Goal: Information Seeking & Learning: Learn about a topic

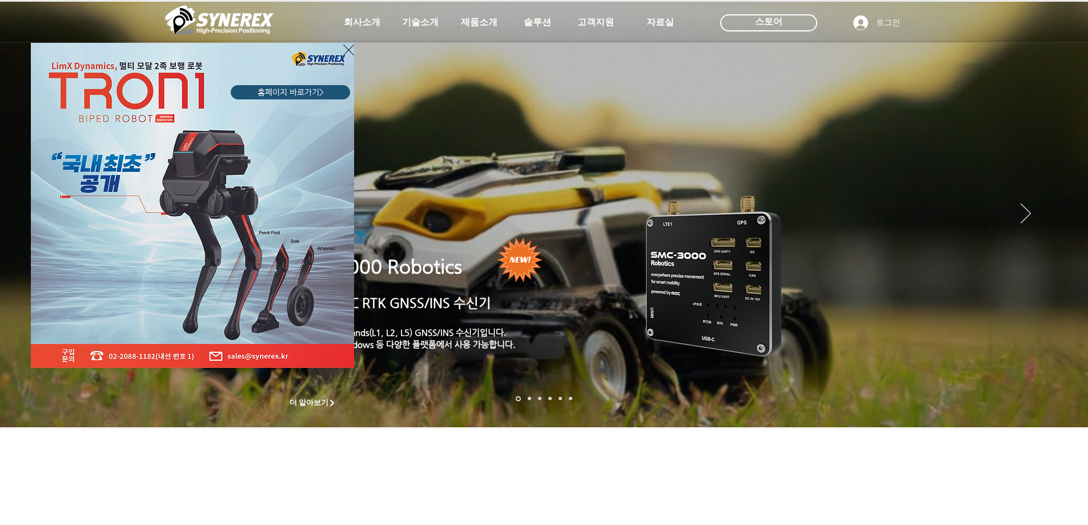
click at [347, 49] on icon "사이트로 돌아가기" at bounding box center [348, 50] width 11 height 11
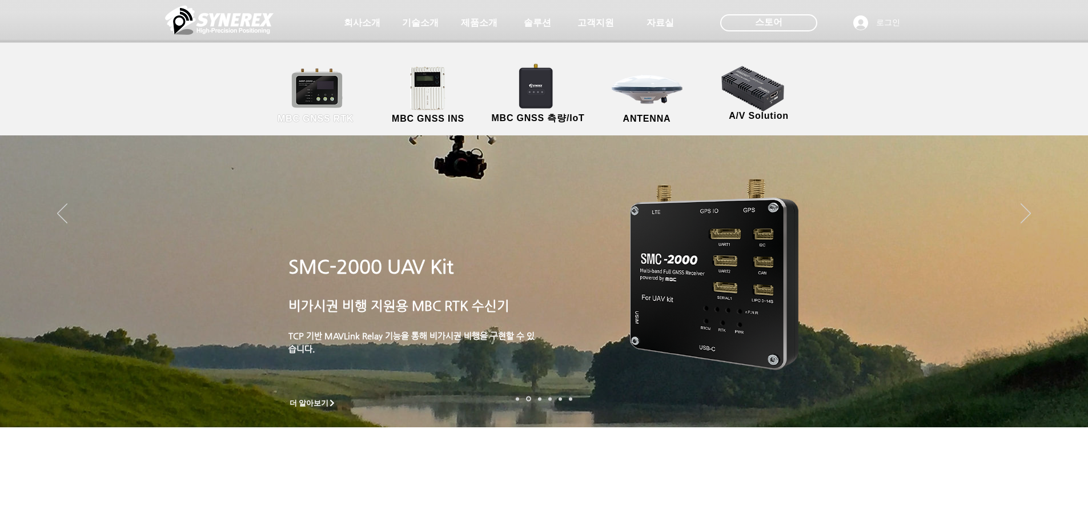
click at [328, 91] on link "MBC GNSS RTK" at bounding box center [315, 96] width 103 height 60
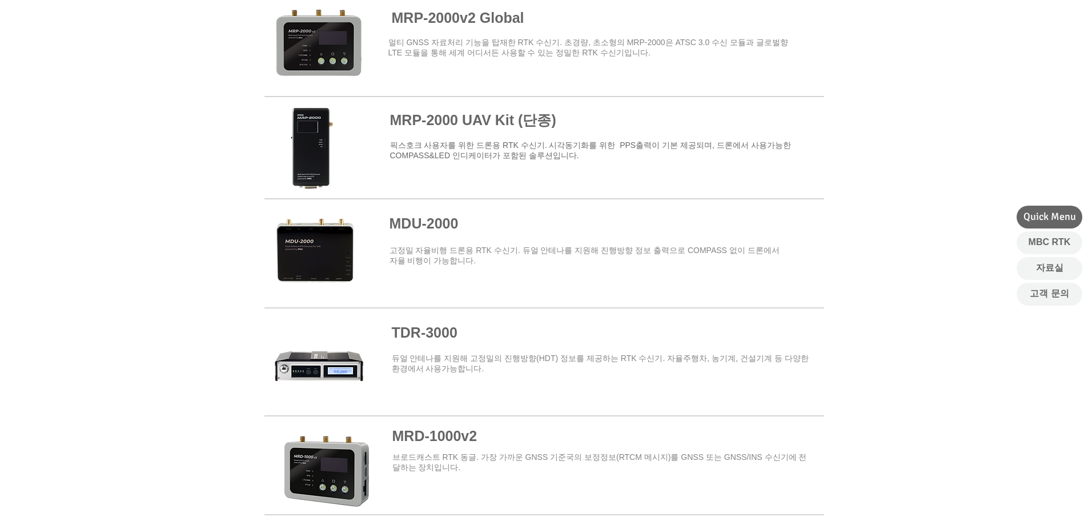
scroll to position [1143, 0]
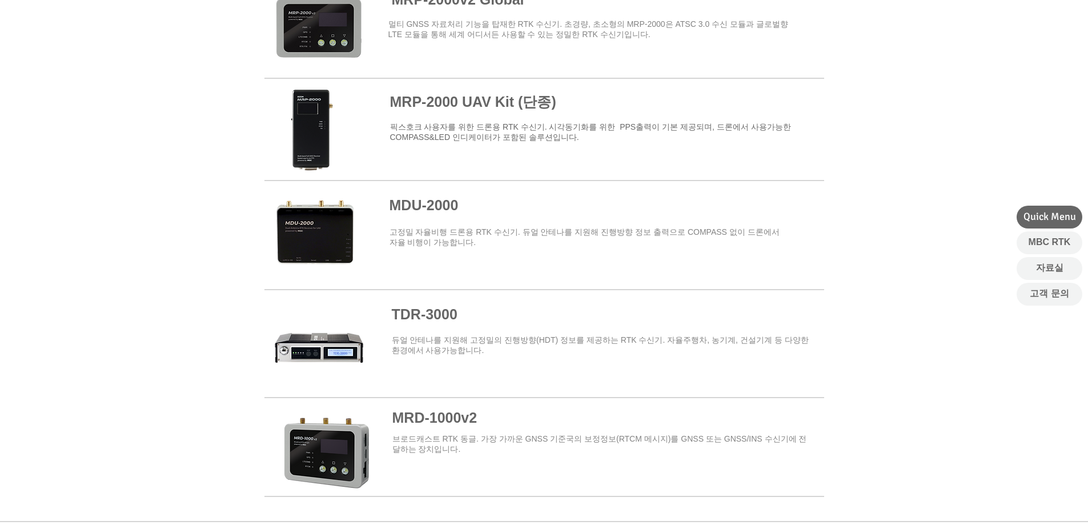
click at [426, 322] on span at bounding box center [544, 336] width 560 height 91
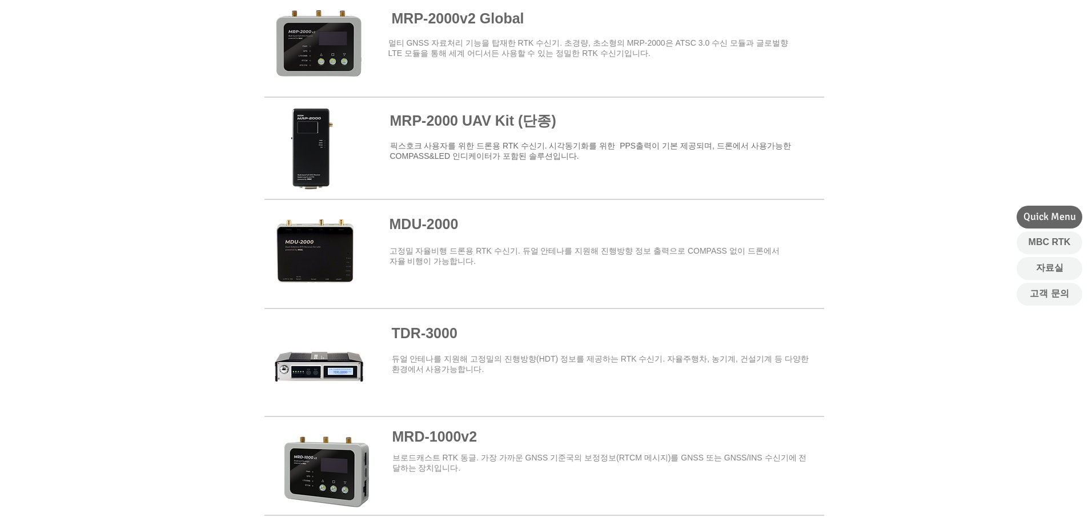
scroll to position [1257, 0]
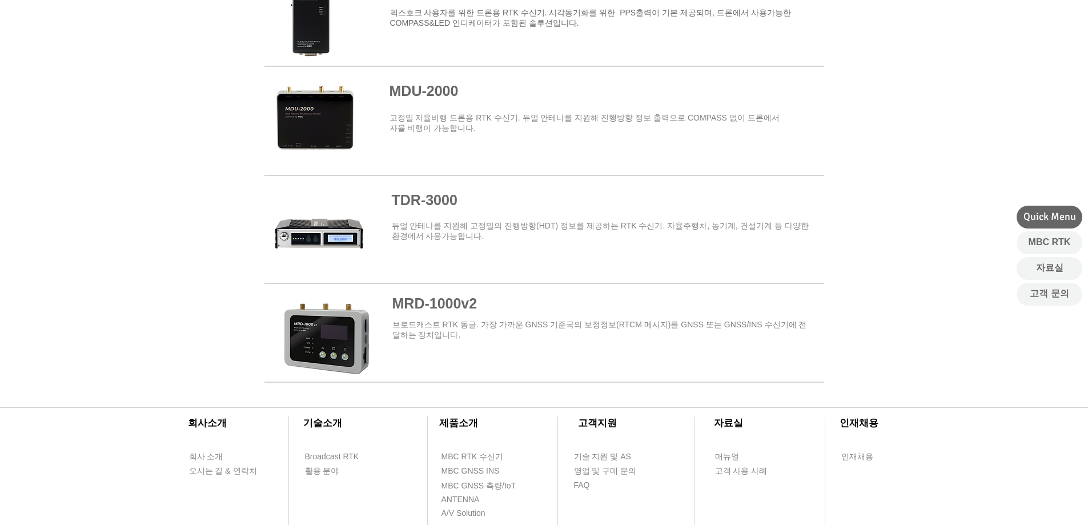
click at [421, 206] on span at bounding box center [544, 222] width 560 height 91
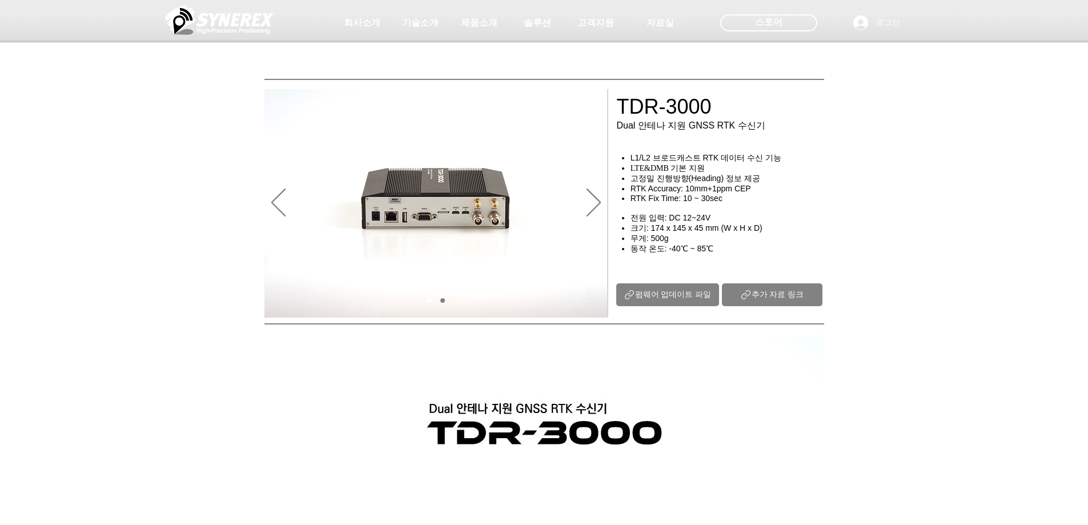
click at [675, 300] on span "펌웨어 업데이트 파일" at bounding box center [673, 295] width 77 height 10
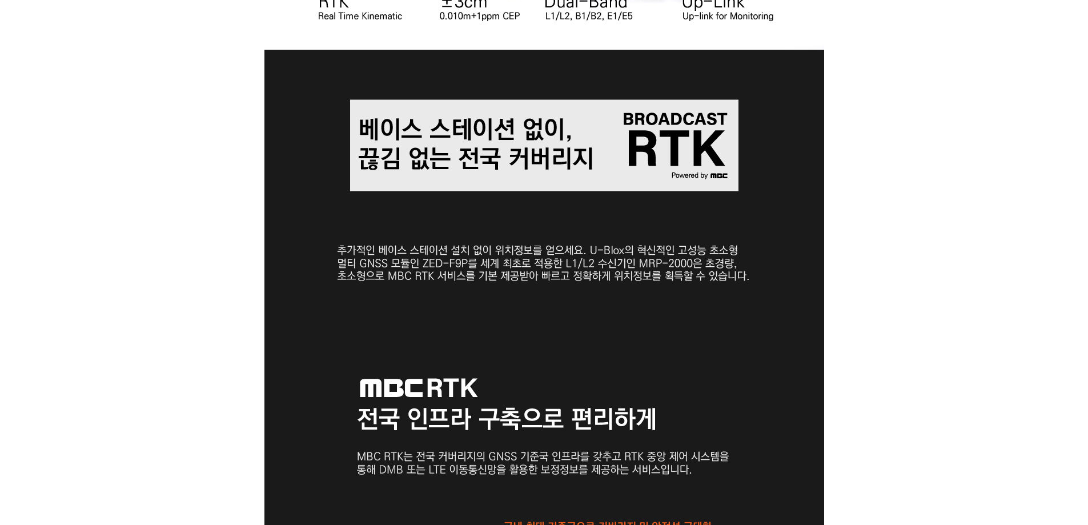
scroll to position [743, 0]
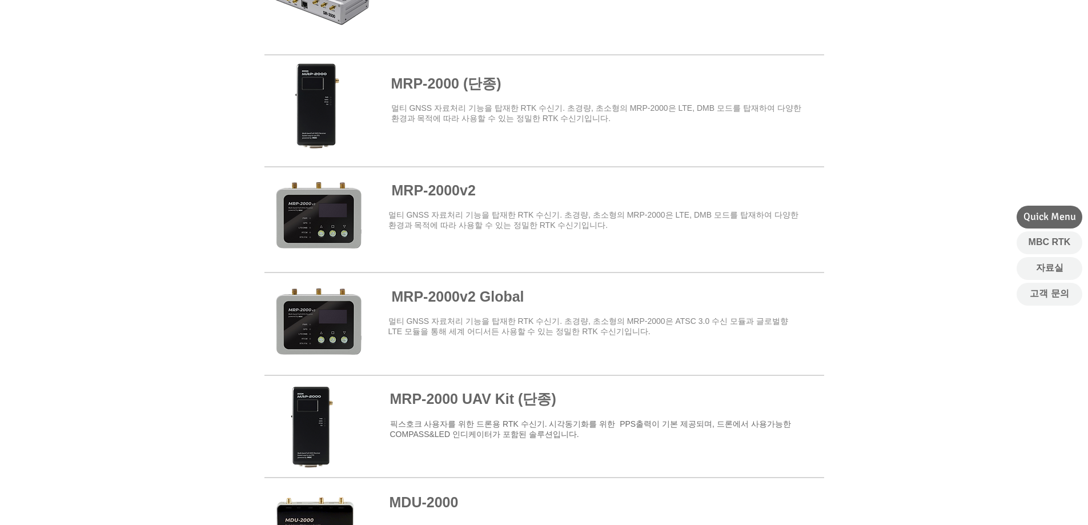
scroll to position [628, 0]
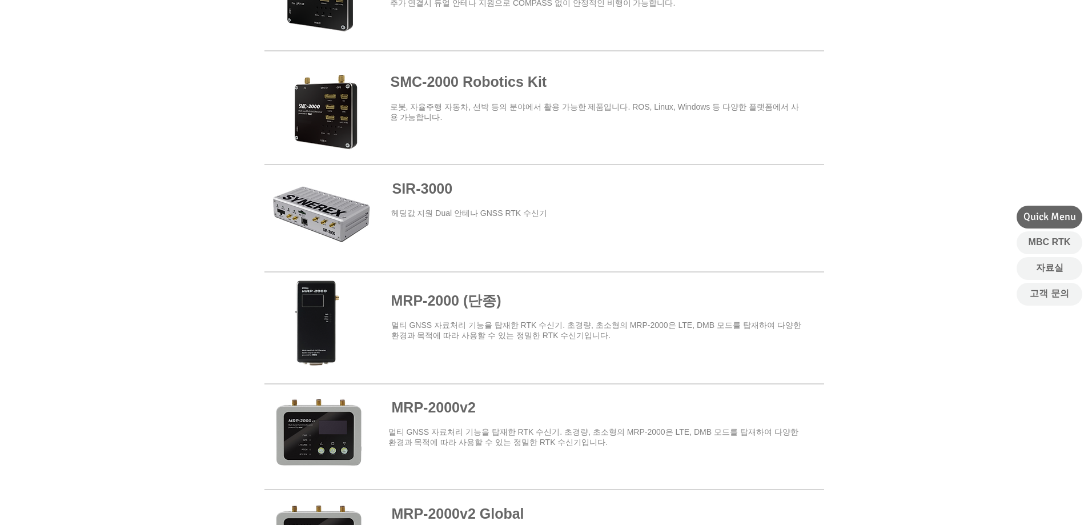
click at [431, 191] on span "SIR-3000" at bounding box center [422, 189] width 61 height 16
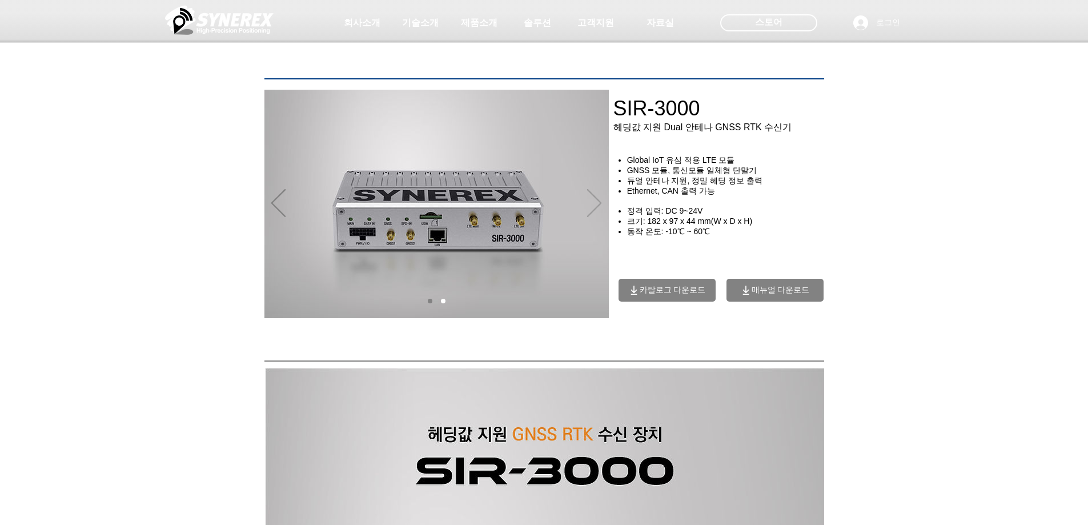
click at [589, 204] on icon "다음" at bounding box center [594, 203] width 14 height 28
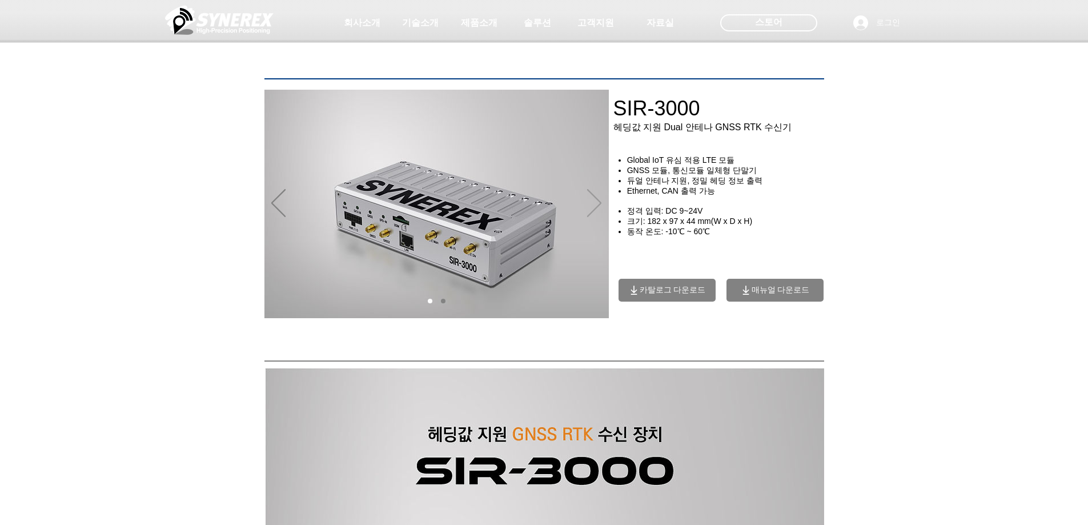
click at [589, 204] on icon "다음" at bounding box center [594, 203] width 14 height 28
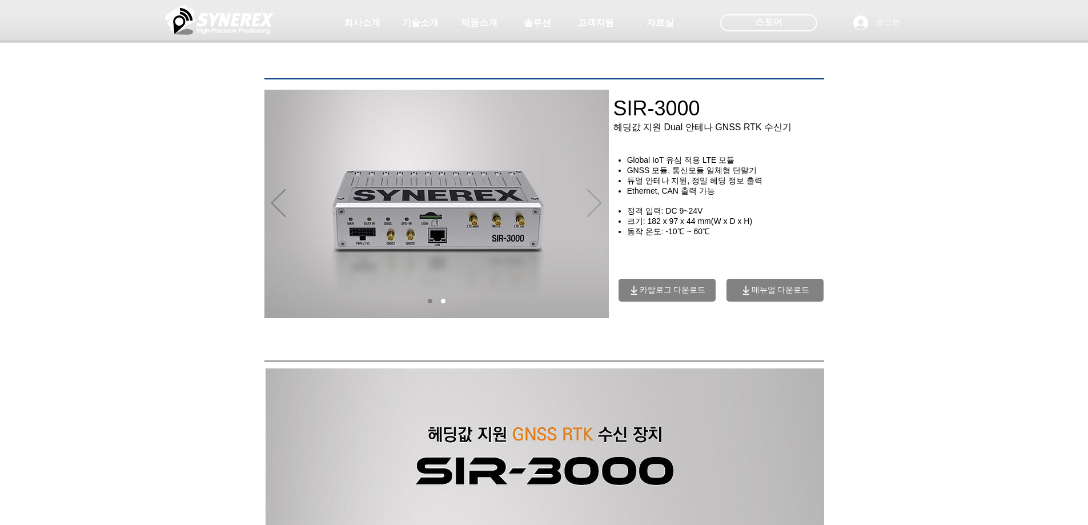
click at [589, 204] on icon "다음" at bounding box center [594, 203] width 14 height 28
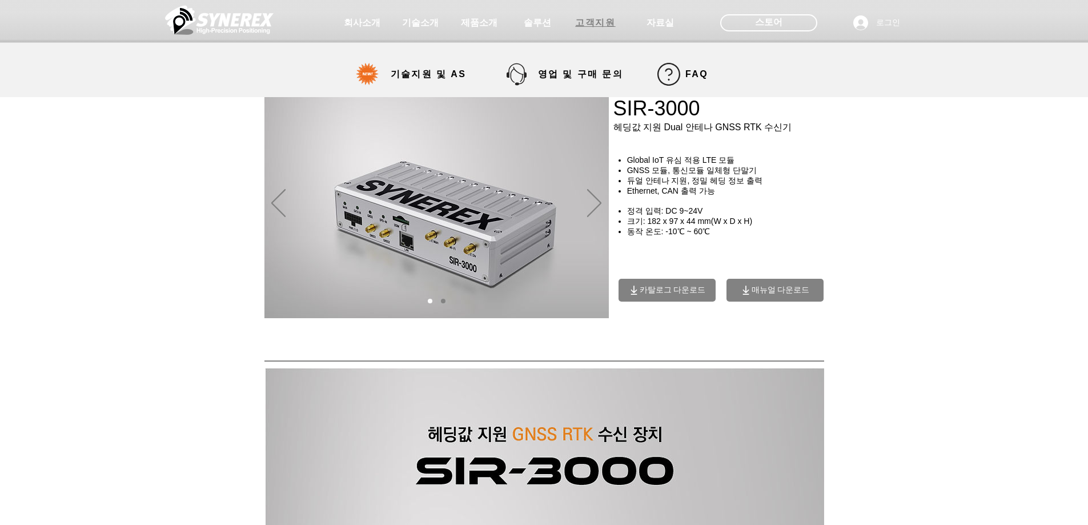
click at [584, 25] on span "고객지원" at bounding box center [595, 23] width 40 height 12
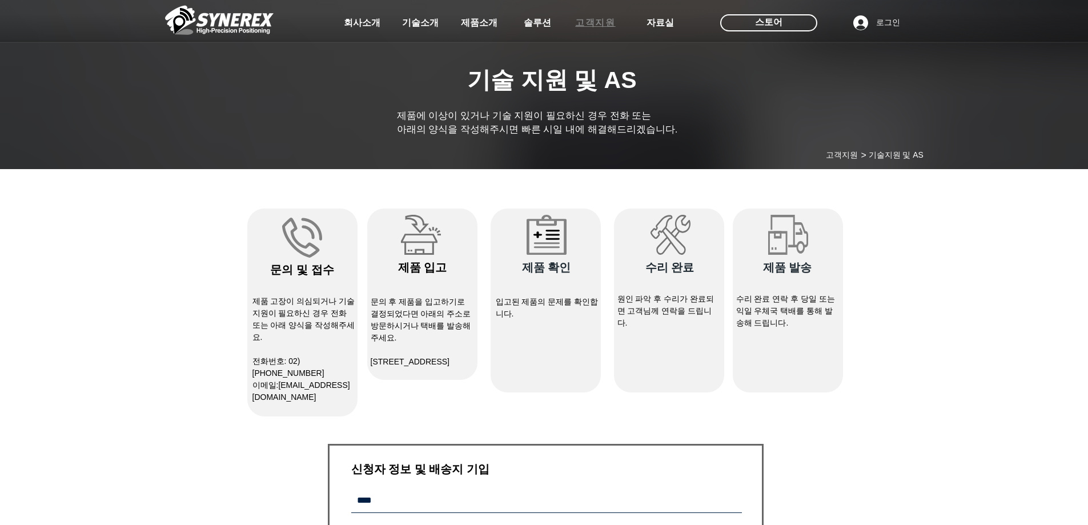
select select "******"
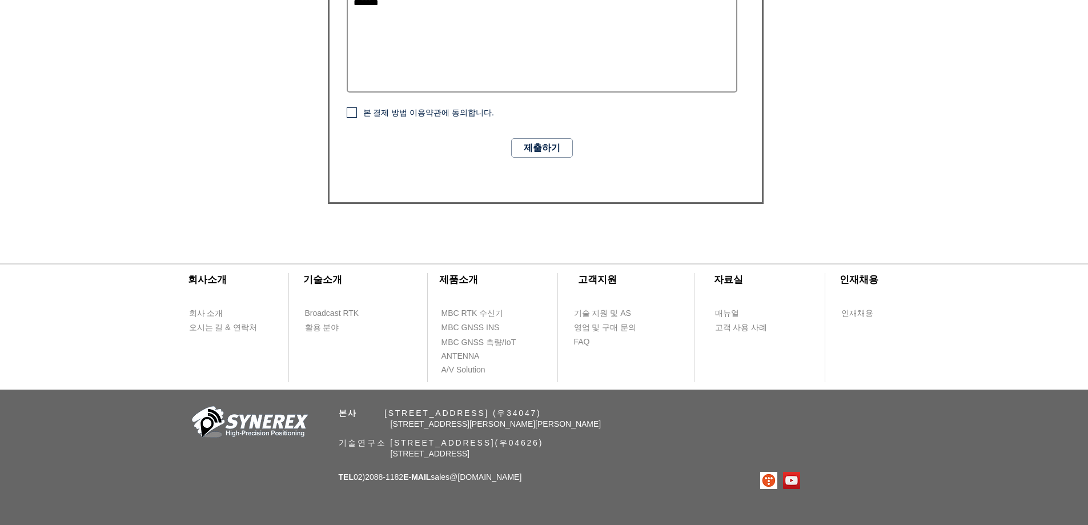
scroll to position [800, 0]
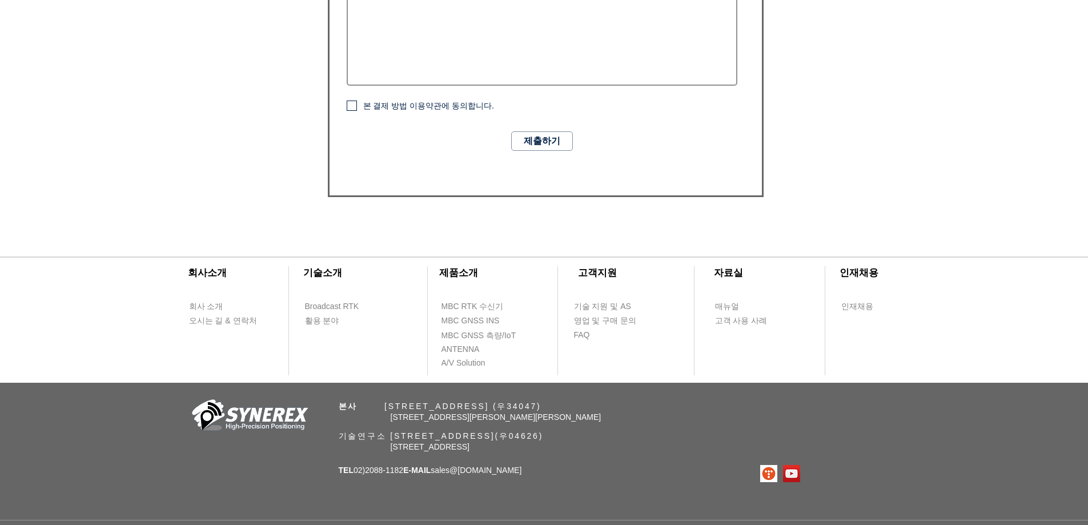
drag, startPoint x: 450, startPoint y: 410, endPoint x: 591, endPoint y: 410, distance: 140.5
click at [542, 410] on span "본사 ​ [STREET_ADDRESS] (우34047)" at bounding box center [440, 406] width 203 height 9
click at [446, 443] on span "[STREET_ADDRESS]" at bounding box center [430, 446] width 79 height 9
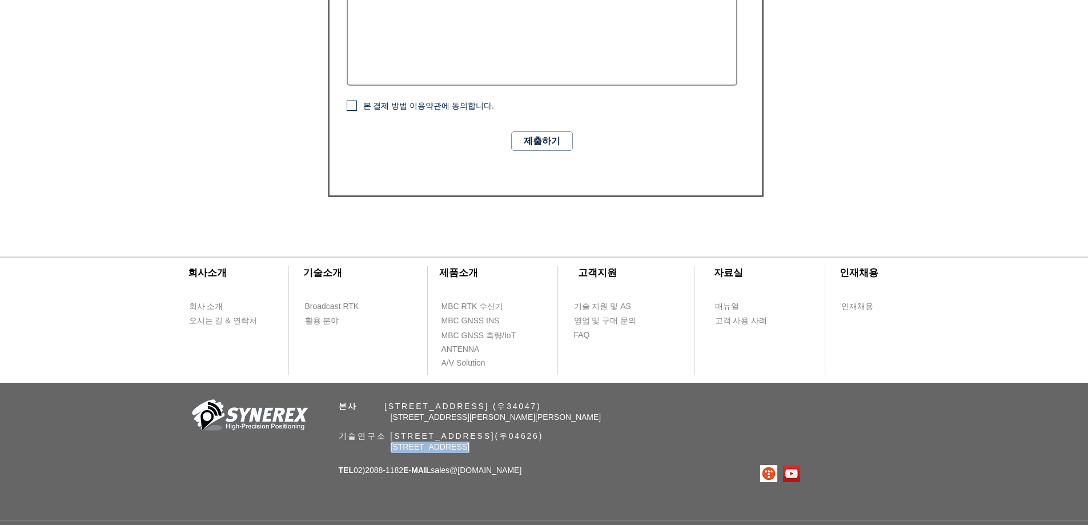
click at [446, 443] on span "[STREET_ADDRESS]" at bounding box center [430, 446] width 79 height 9
drag, startPoint x: 370, startPoint y: 474, endPoint x: 406, endPoint y: 474, distance: 36.0
click at [406, 474] on span "TEL 02)[PHONE_NUMBER] E-MAIL sales @[DOMAIN_NAME]" at bounding box center [430, 470] width 183 height 9
drag, startPoint x: 624, startPoint y: 138, endPoint x: 327, endPoint y: 131, distance: 296.6
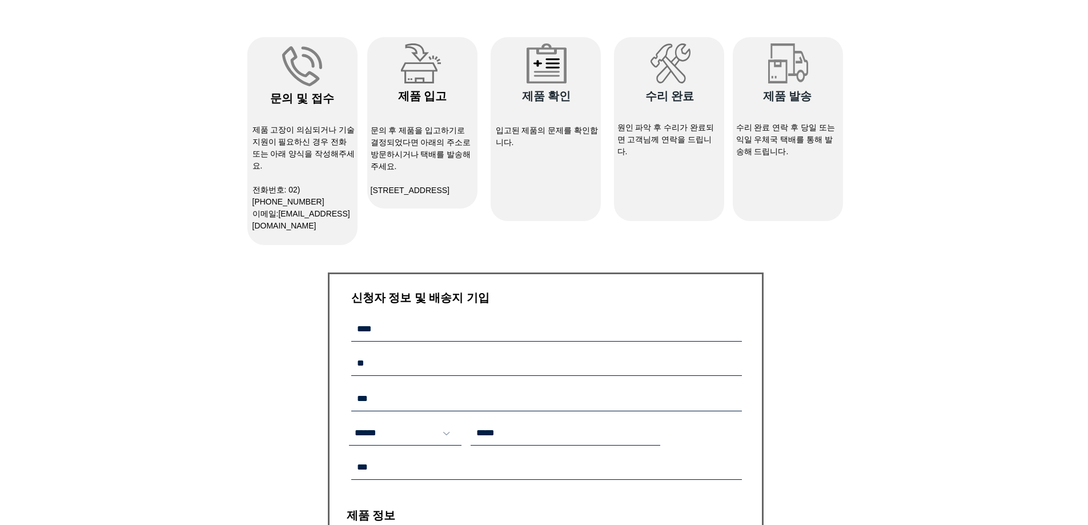
scroll to position [0, 0]
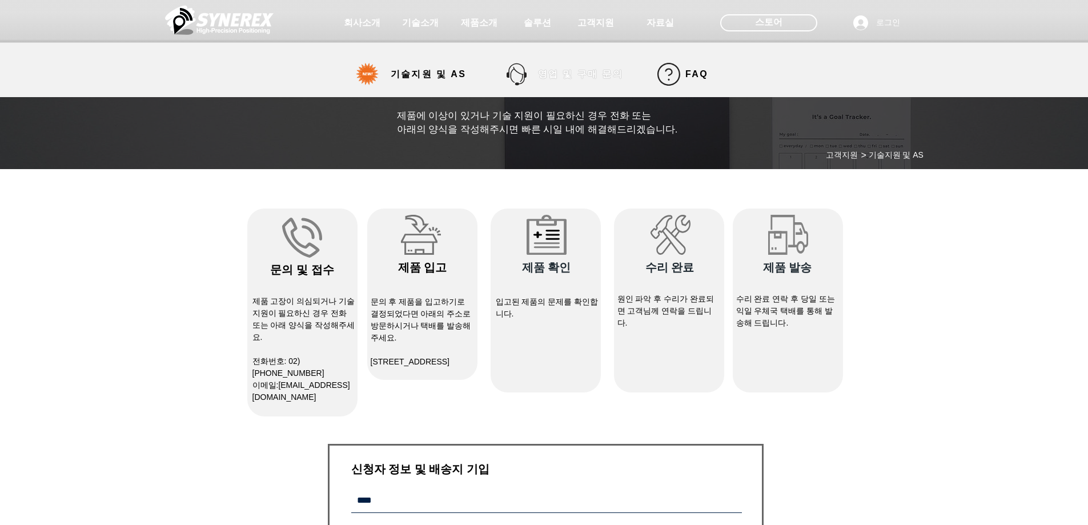
click at [567, 75] on span "영업 및 구매 문의" at bounding box center [580, 75] width 85 height 12
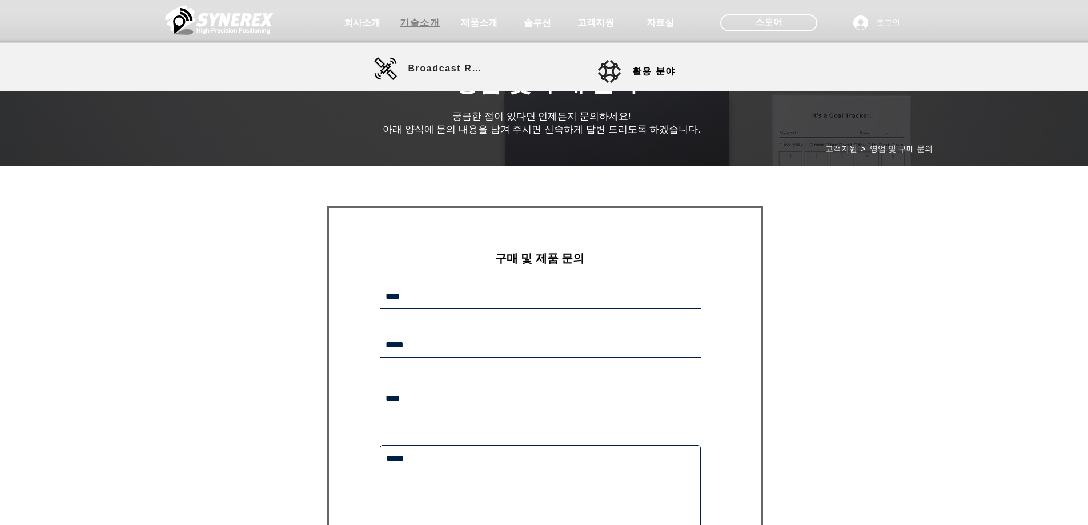
click at [422, 27] on span "기술소개" at bounding box center [420, 23] width 40 height 12
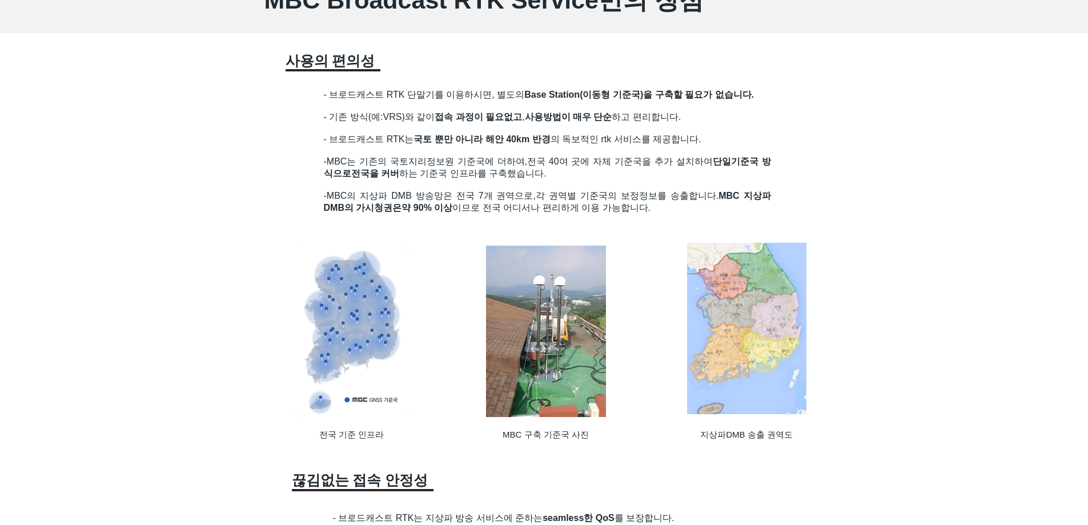
scroll to position [914, 0]
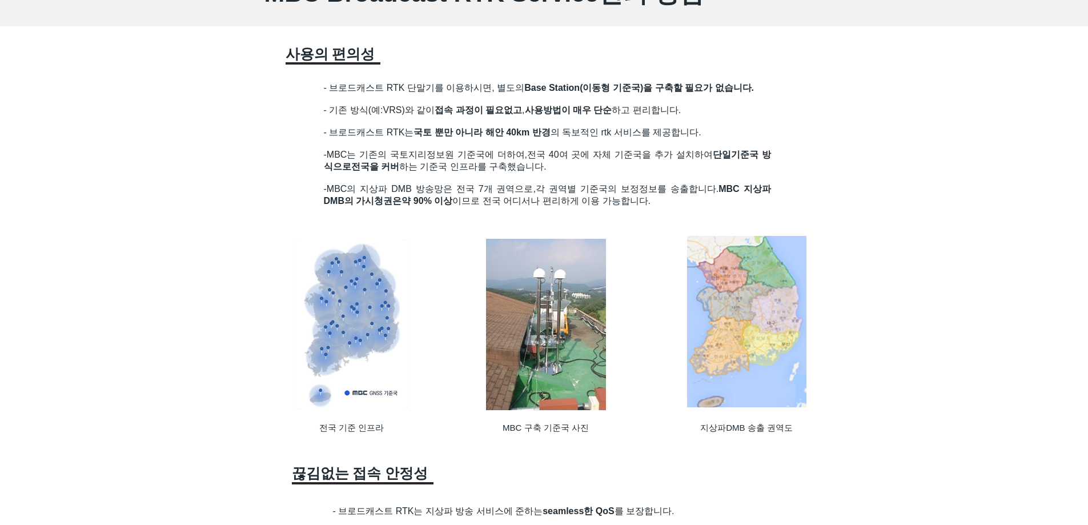
click at [545, 352] on img at bounding box center [546, 324] width 120 height 171
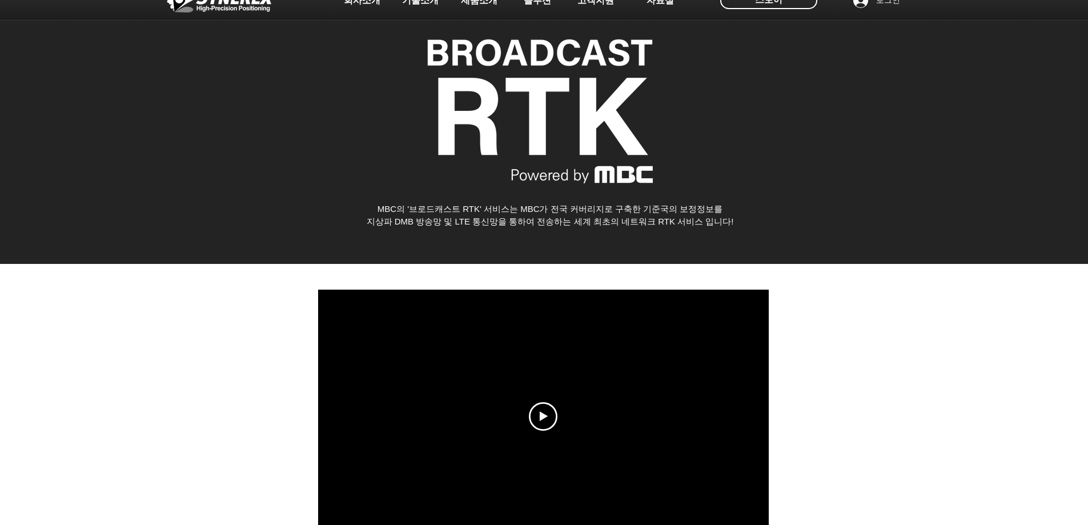
scroll to position [0, 0]
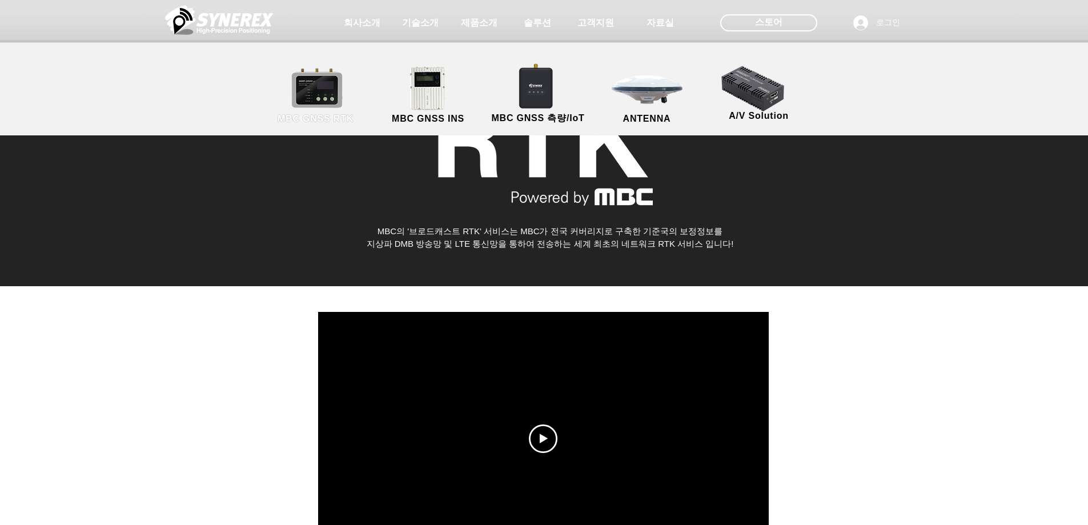
click at [336, 99] on link "MBC GNSS RTK" at bounding box center [315, 96] width 103 height 60
